Goal: Task Accomplishment & Management: Manage account settings

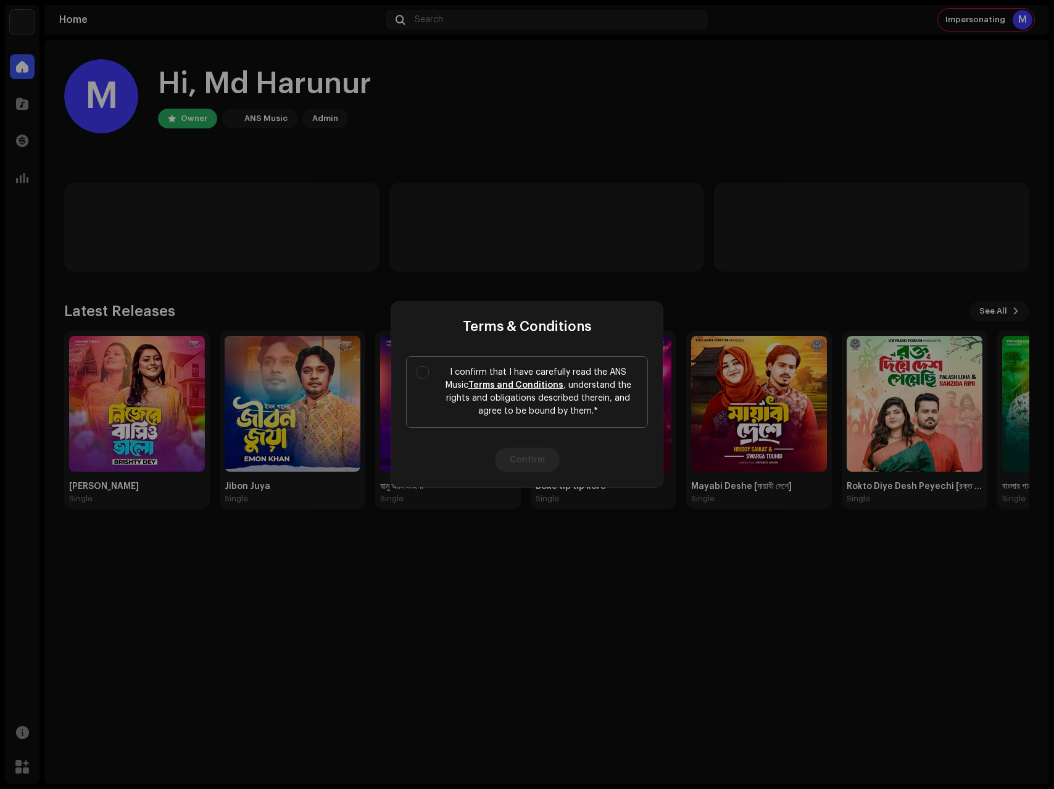
click at [428, 383] on label "I confirm that I have carefully read the ANS Music Terms and Conditions , under…" at bounding box center [527, 392] width 242 height 72
click at [428, 378] on input "I confirm that I have carefully read the ANS Music Terms and Conditions , under…" at bounding box center [423, 372] width 12 height 12
checkbox input "true"
click at [545, 465] on button "Confirm" at bounding box center [527, 460] width 65 height 25
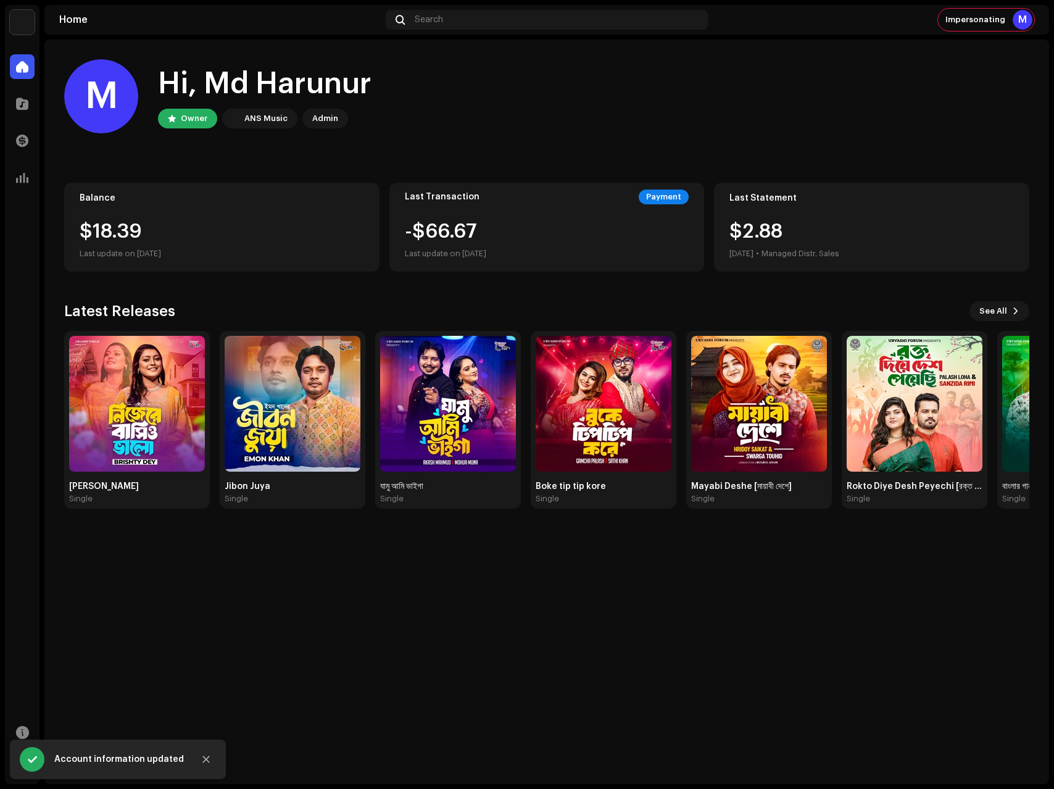
click at [608, 75] on div "M Hi, Md Harunur Owner ANS Music Admin" at bounding box center [546, 96] width 965 height 74
click at [21, 19] on img at bounding box center [22, 22] width 25 height 25
click at [160, 27] on span at bounding box center [163, 28] width 7 height 10
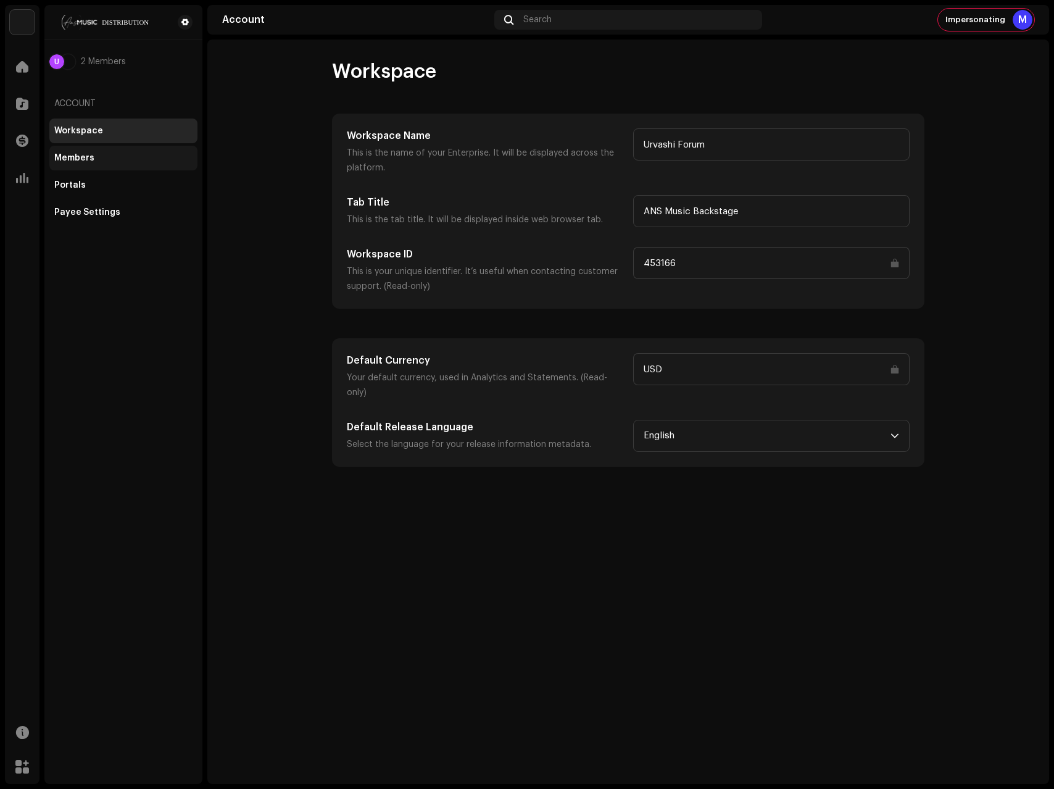
click at [90, 164] on div "Members" at bounding box center [123, 158] width 148 height 25
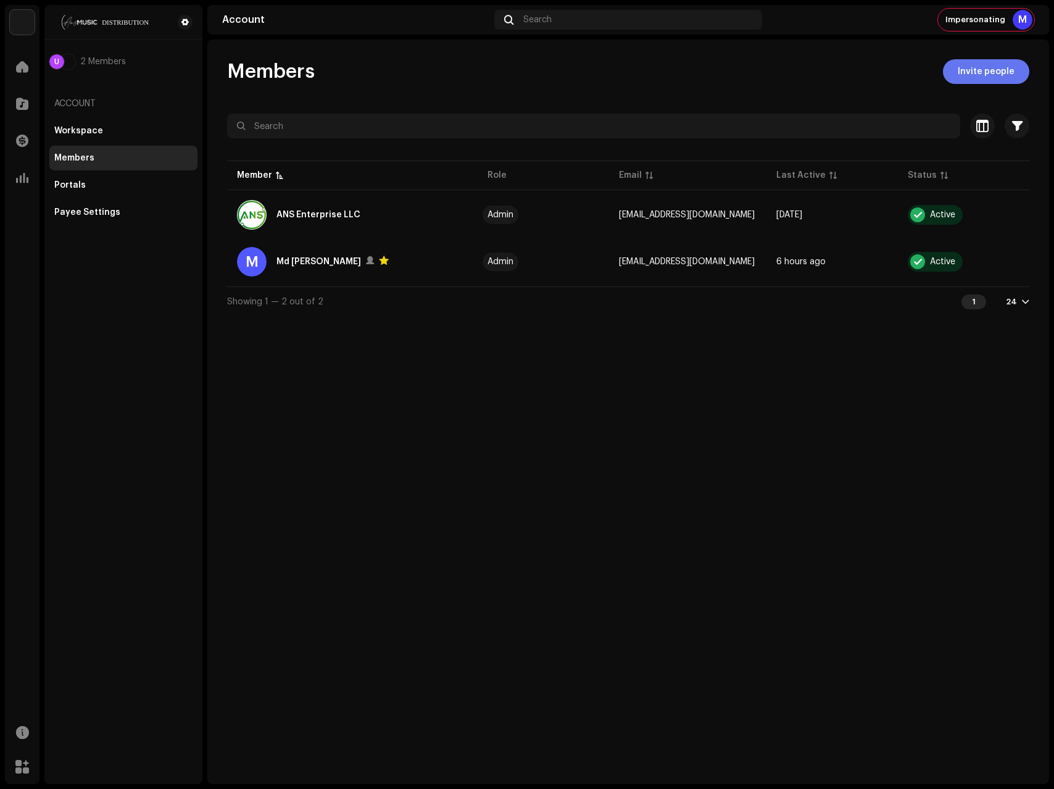
click at [974, 81] on span "Invite people" at bounding box center [986, 71] width 57 height 25
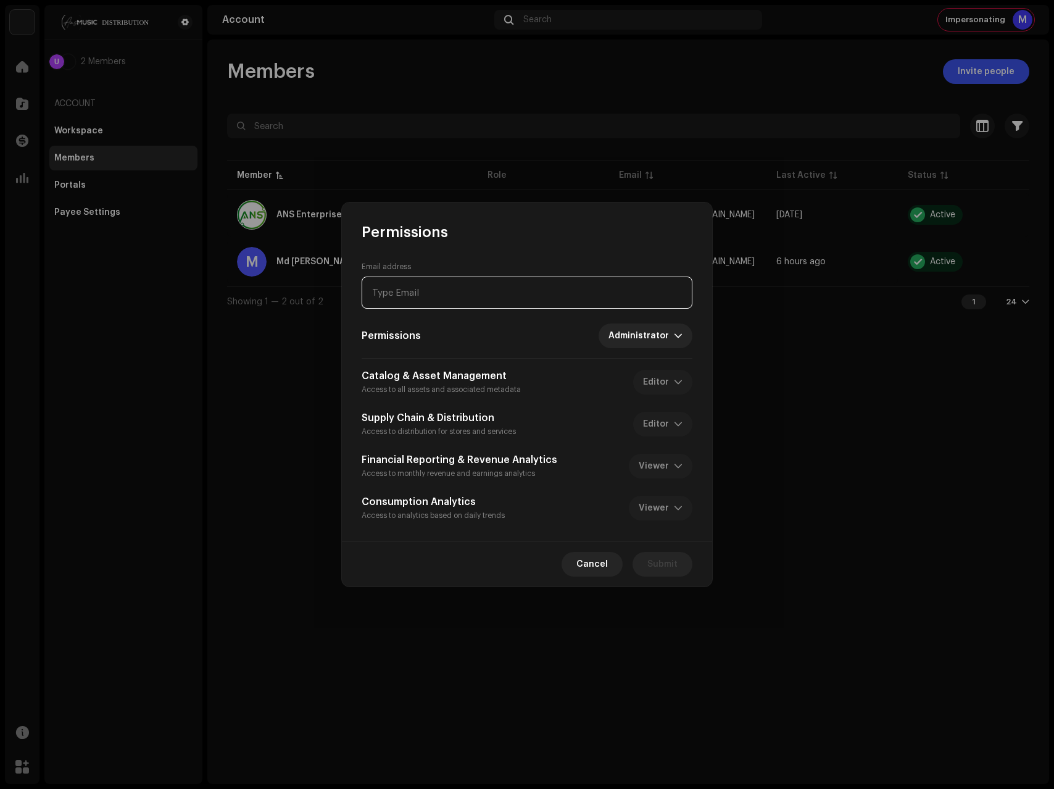
paste input "[EMAIL_ADDRESS][DOMAIN_NAME]"
type input "[EMAIL_ADDRESS][DOMAIN_NAME]"
click at [656, 567] on span "Submit" at bounding box center [663, 564] width 30 height 25
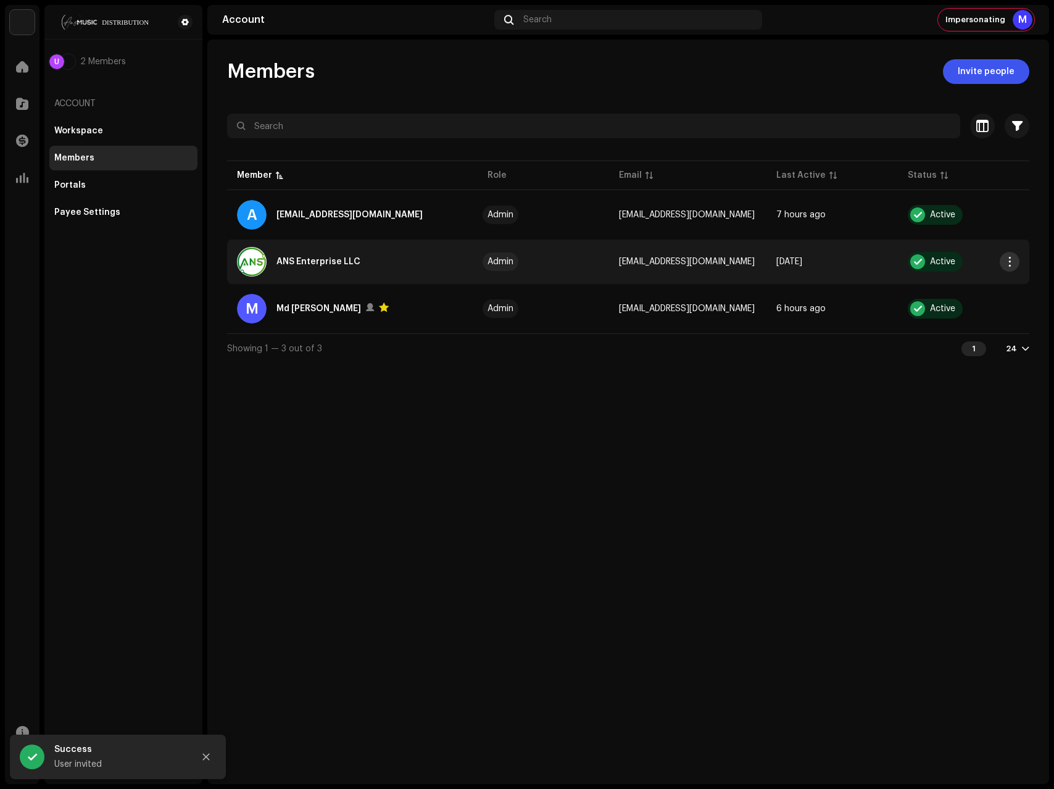
click at [1010, 264] on span "button" at bounding box center [1010, 262] width 9 height 10
click at [912, 343] on span "Remove" at bounding box center [911, 339] width 35 height 10
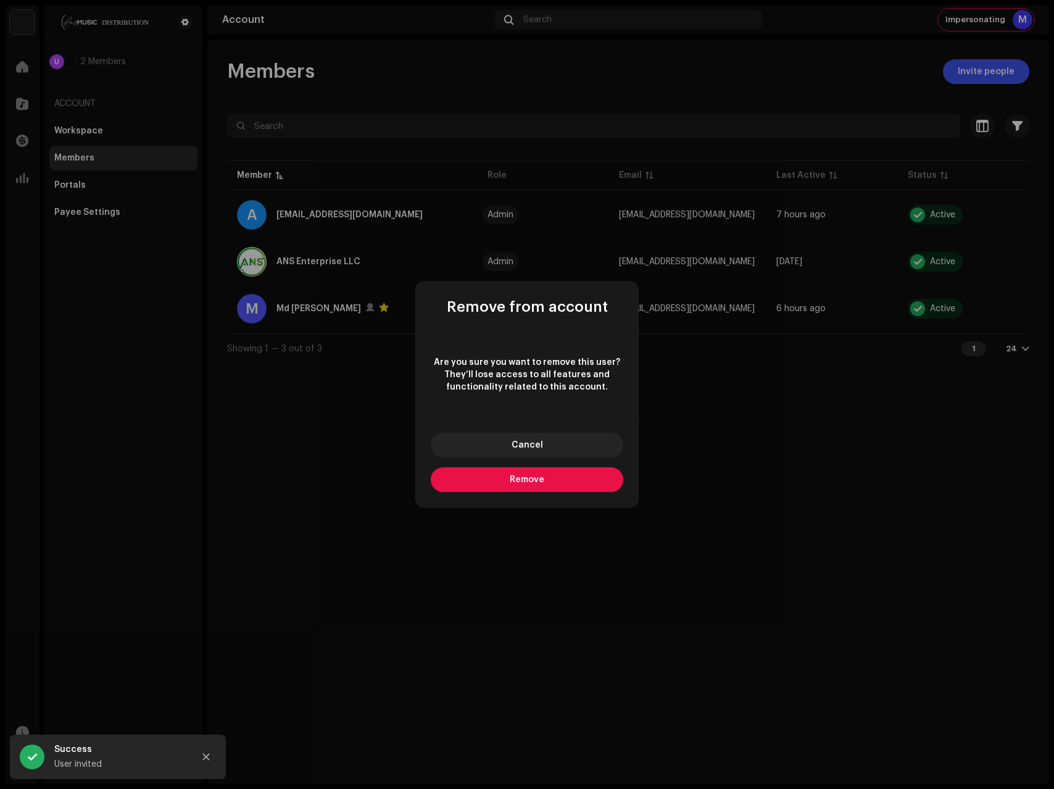
click at [515, 492] on div "Cancel Remove" at bounding box center [527, 462] width 222 height 89
click at [519, 485] on button "Remove" at bounding box center [527, 479] width 193 height 25
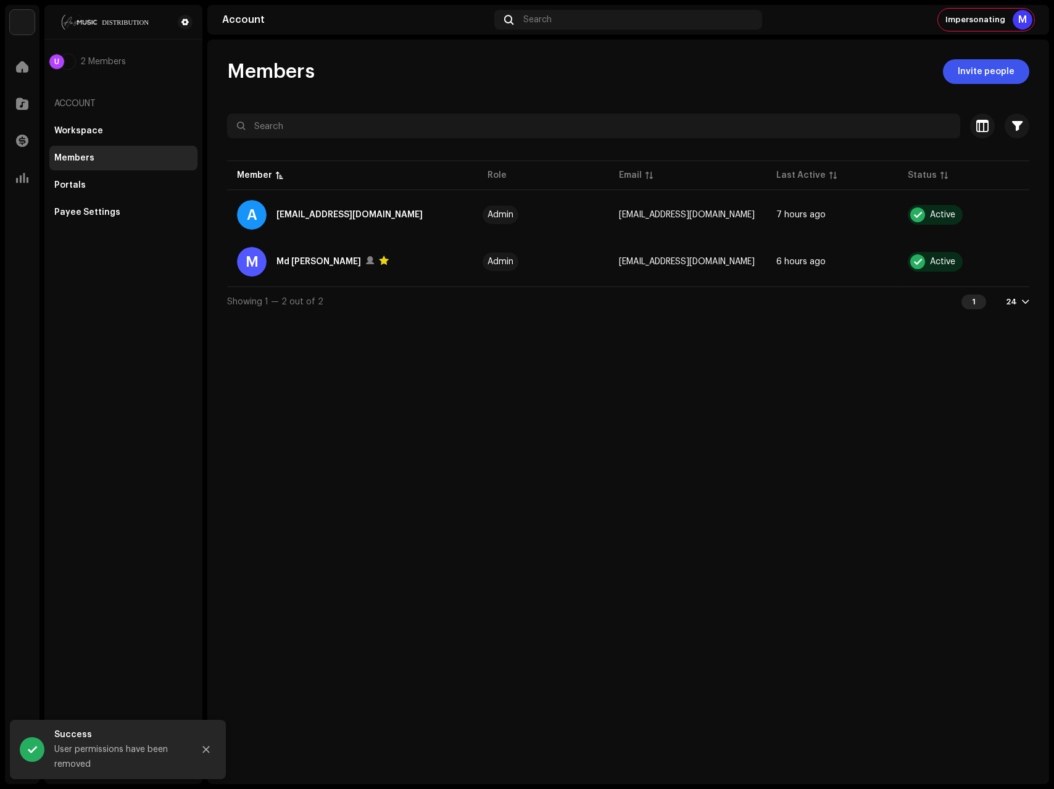
drag, startPoint x: 278, startPoint y: 455, endPoint x: 841, endPoint y: 91, distance: 670.0
click at [312, 440] on div "Members Invite people Selected 0 Select all 2 Options Filters Status Active Sus…" at bounding box center [628, 412] width 842 height 744
click at [981, 15] on span "Impersonating" at bounding box center [976, 20] width 60 height 10
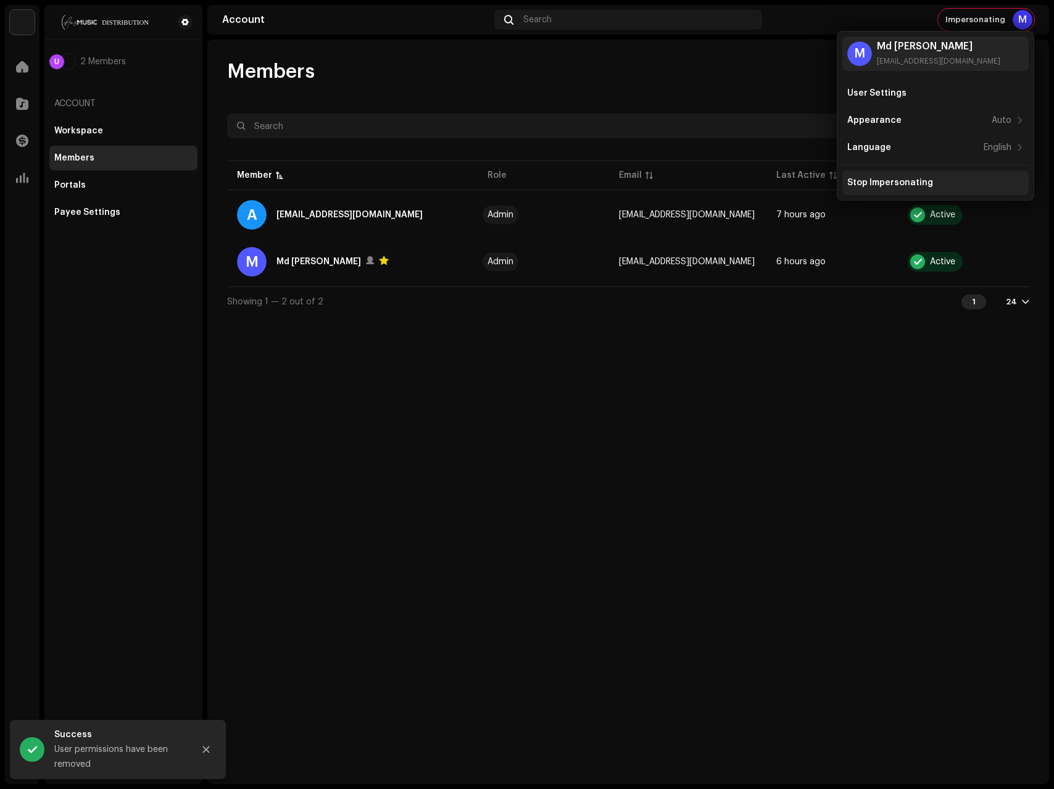
click at [906, 183] on div "Stop Impersonating" at bounding box center [891, 183] width 86 height 10
